Goal: Participate in discussion: Engage in conversation with other users on a specific topic

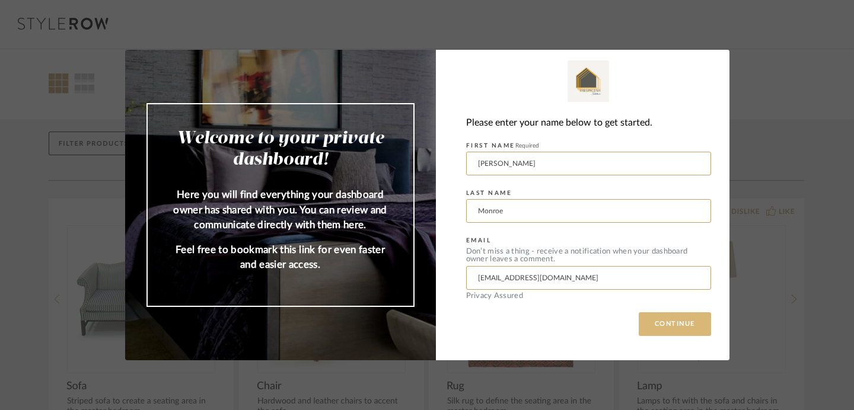
click at [655, 327] on button "CONTINUE" at bounding box center [675, 325] width 72 height 24
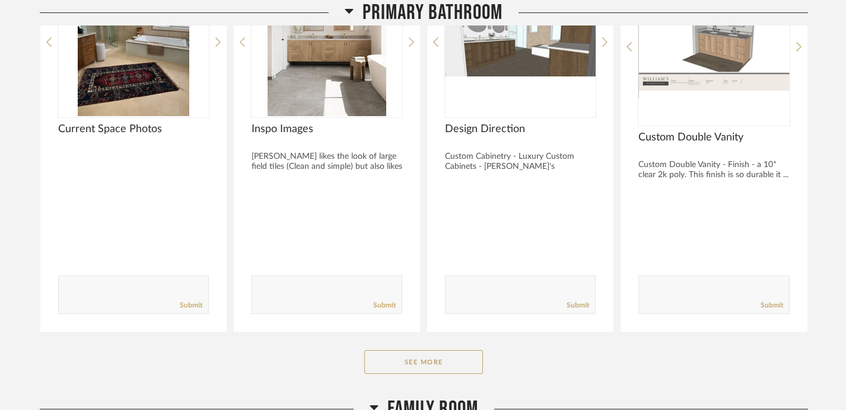
scroll to position [1551, 0]
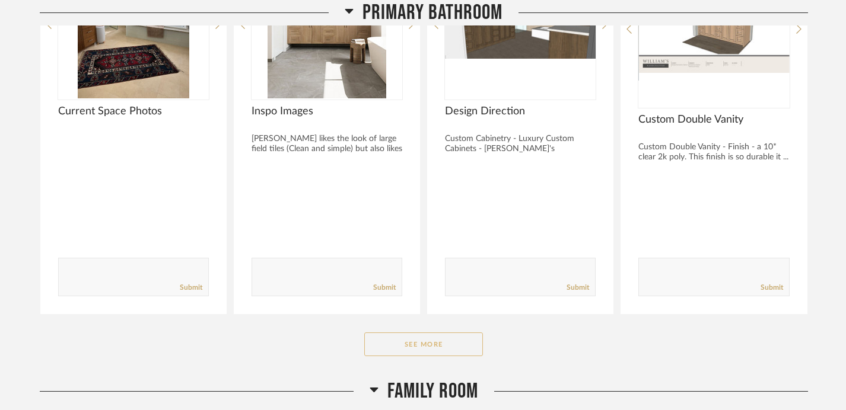
click at [422, 345] on button "See More" at bounding box center [423, 345] width 119 height 24
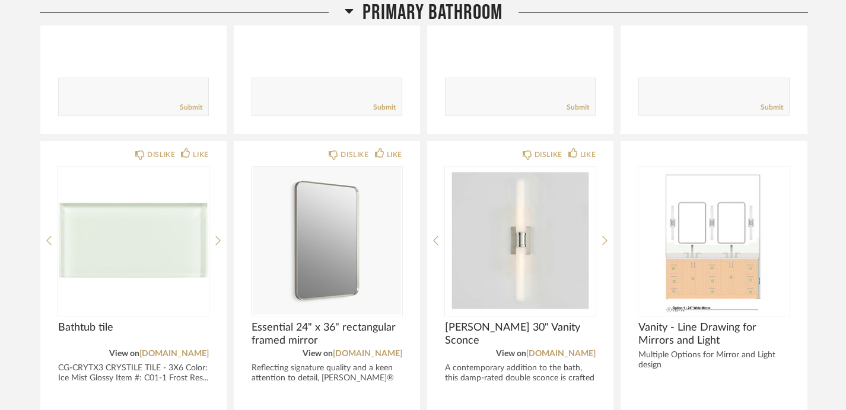
scroll to position [2135, 0]
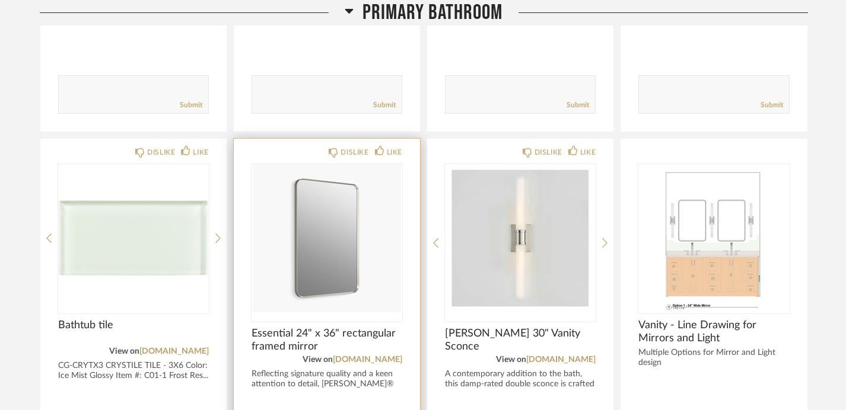
click at [317, 232] on img "0" at bounding box center [326, 238] width 151 height 148
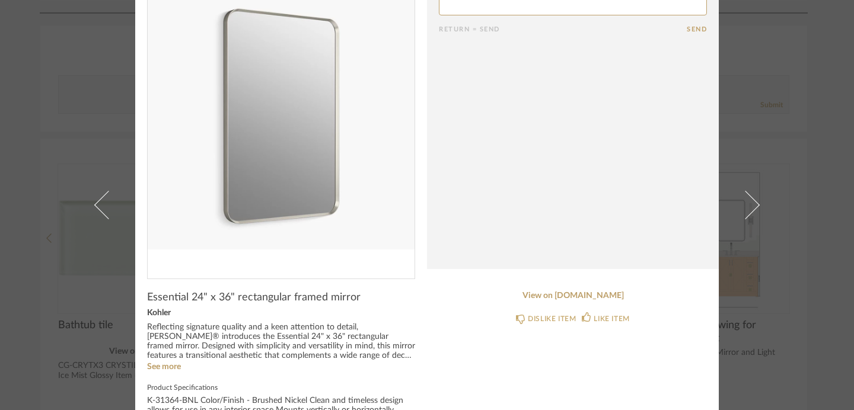
scroll to position [85, 0]
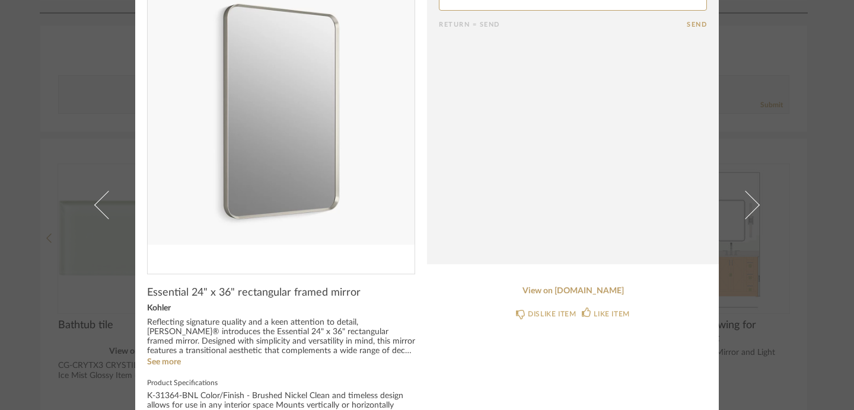
click at [298, 304] on div "Kohler" at bounding box center [281, 308] width 268 height 9
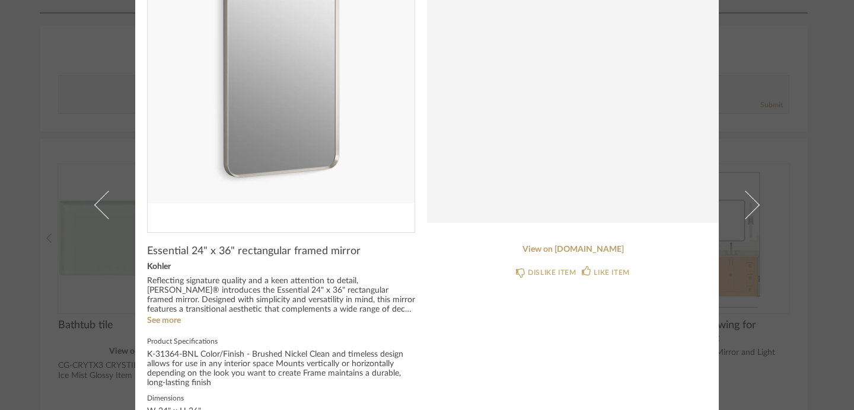
scroll to position [128, 0]
click at [167, 318] on link "See more" at bounding box center [164, 319] width 34 height 8
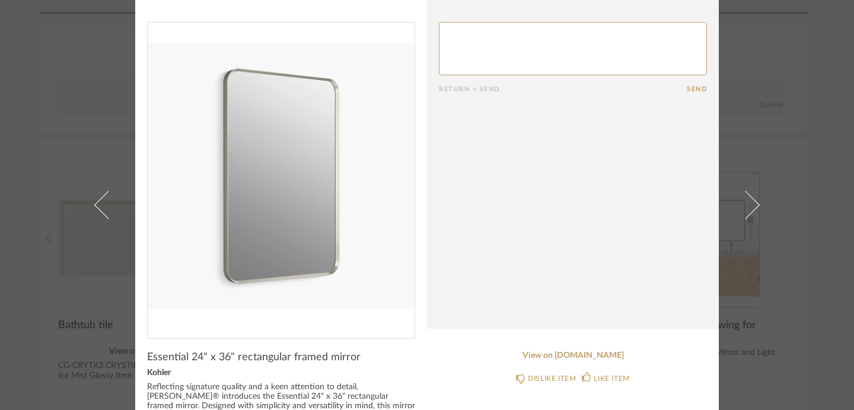
scroll to position [23, 0]
click at [479, 39] on textarea at bounding box center [573, 46] width 268 height 53
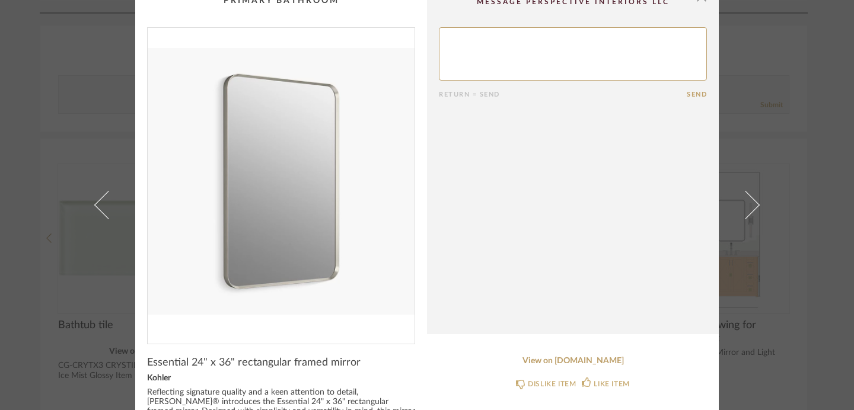
scroll to position [7, 0]
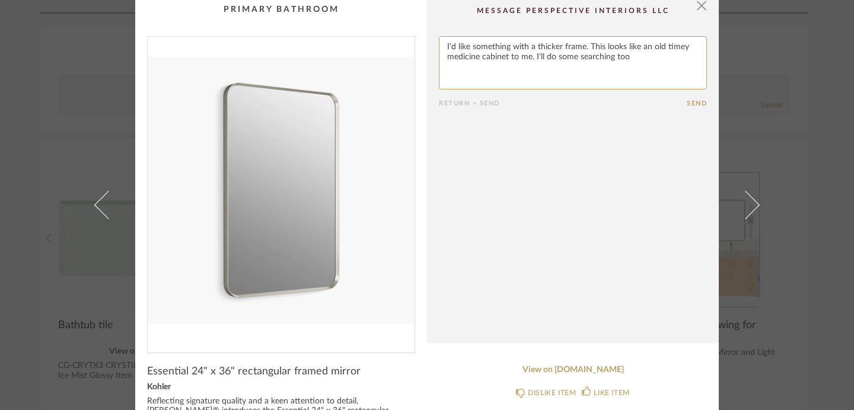
type textarea "I'd like something with a thicker frame. This looks like an old timey medicine …"
click at [689, 102] on button "Send" at bounding box center [697, 104] width 20 height 8
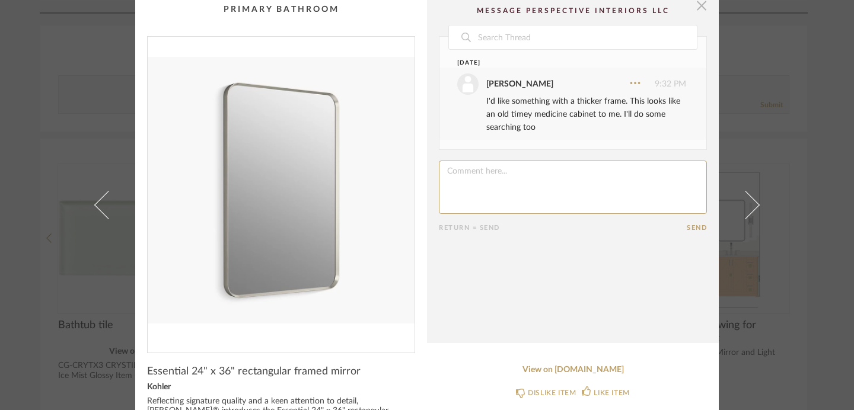
click at [697, 4] on span "button" at bounding box center [702, 5] width 24 height 24
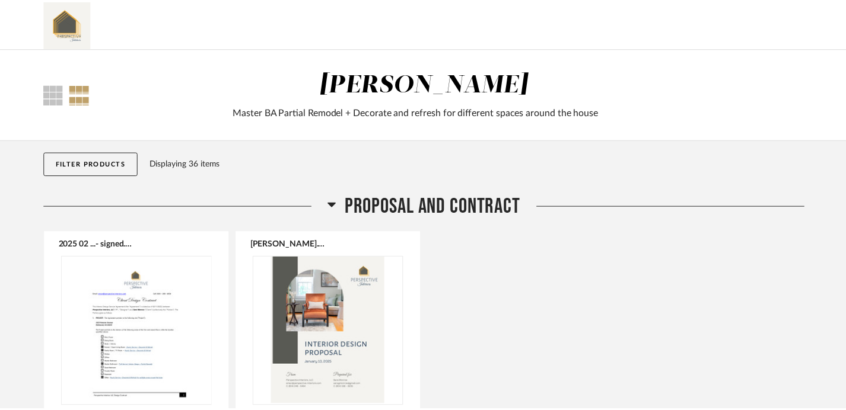
scroll to position [2135, 0]
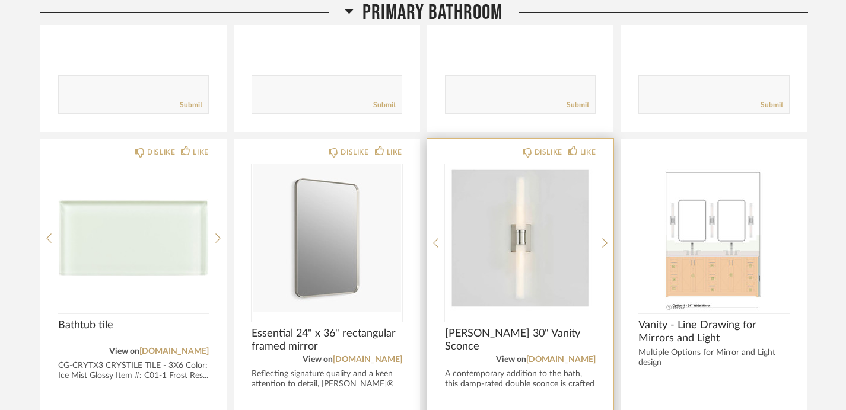
click at [519, 241] on img "0" at bounding box center [520, 238] width 151 height 148
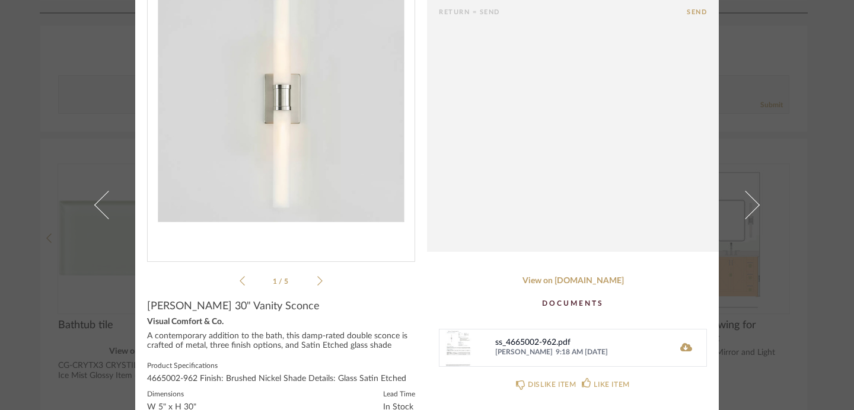
scroll to position [122, 0]
